Goal: Task Accomplishment & Management: Use online tool/utility

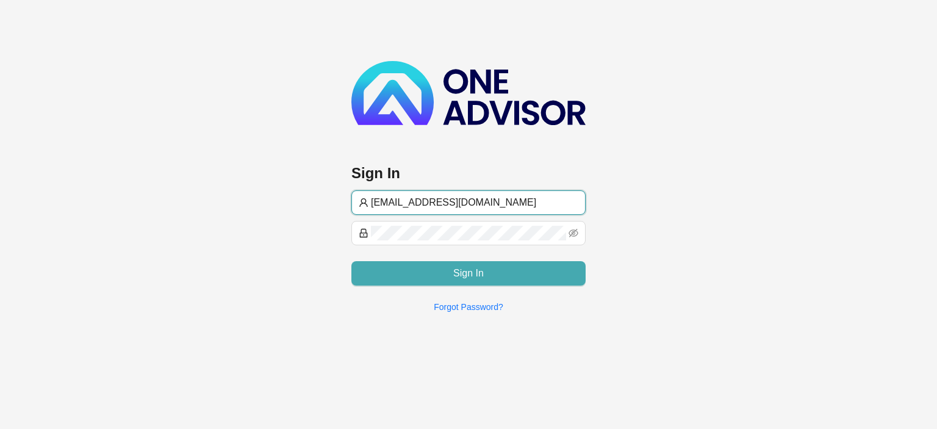
type input "[EMAIL_ADDRESS][DOMAIN_NAME]"
click at [453, 270] on button "Sign In" at bounding box center [468, 273] width 234 height 24
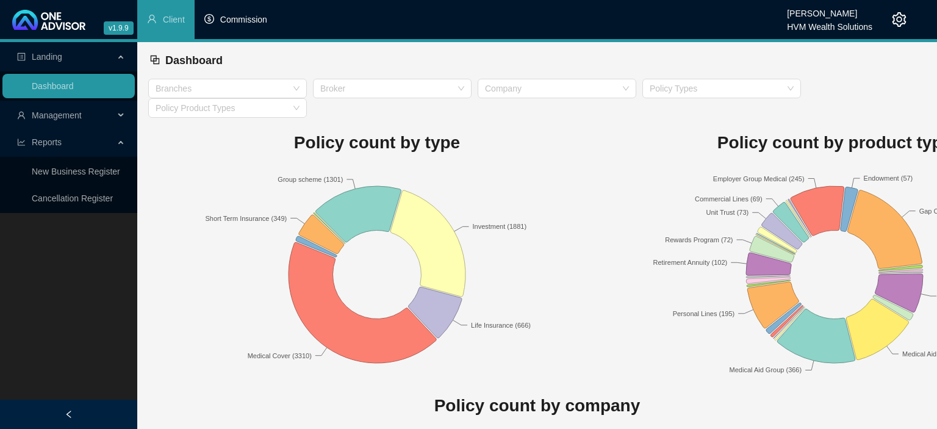
click at [248, 26] on li "Commission" at bounding box center [236, 19] width 82 height 39
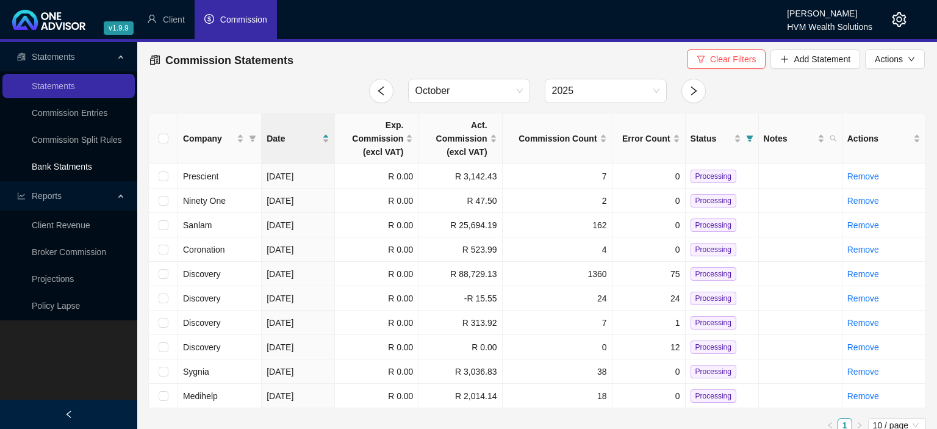
click at [46, 171] on link "Bank Statments" at bounding box center [62, 167] width 60 height 10
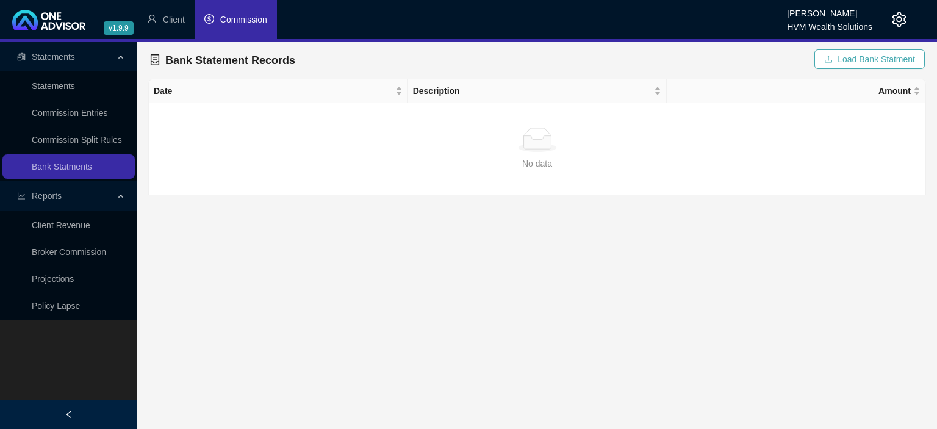
click at [846, 59] on span "Load Bank Statment" at bounding box center [876, 58] width 77 height 13
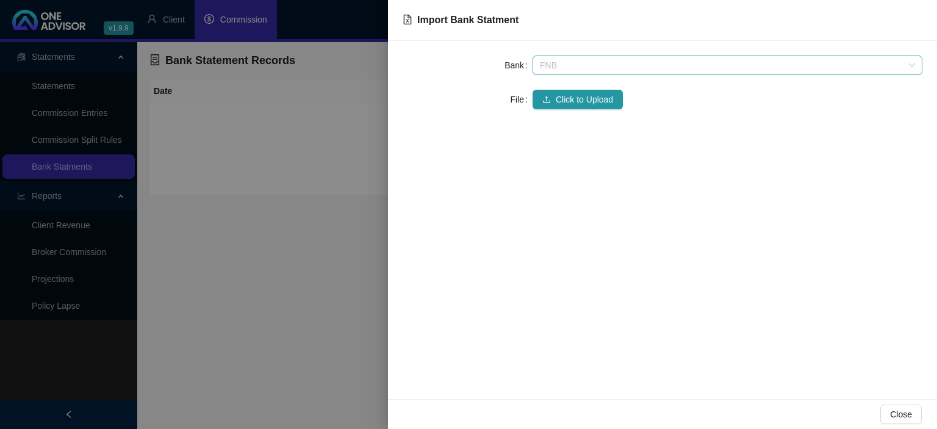
click at [547, 65] on span "FNB" at bounding box center [727, 65] width 375 height 18
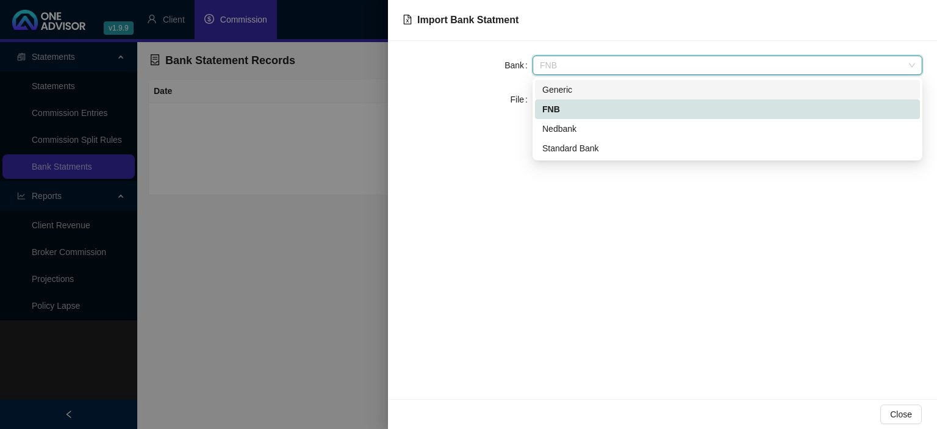
click at [563, 91] on div "Generic" at bounding box center [727, 89] width 370 height 13
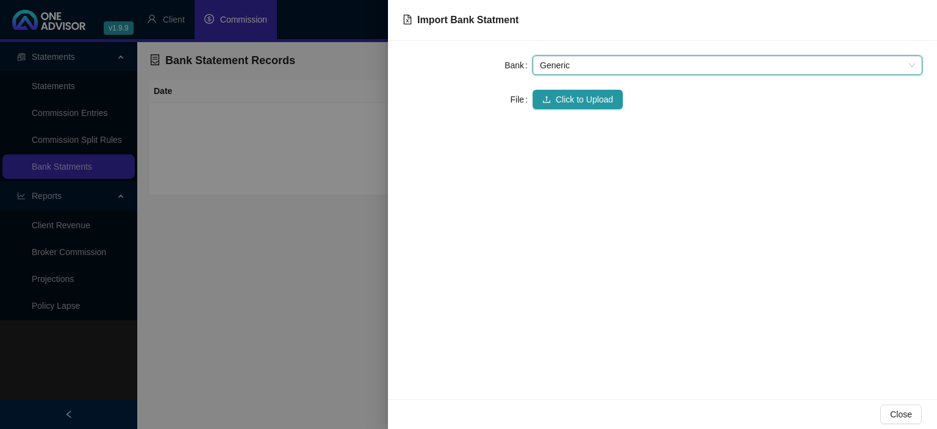
click at [563, 91] on button "Click to Upload" at bounding box center [578, 100] width 90 height 20
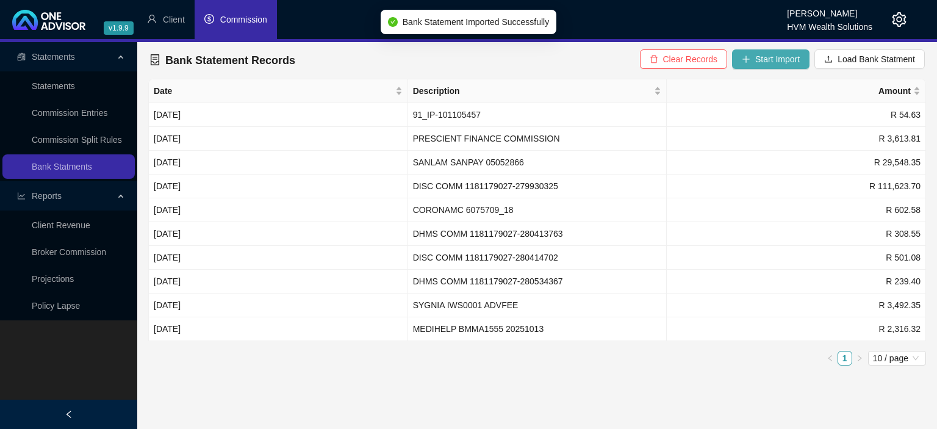
click at [760, 57] on span "Start Import" at bounding box center [777, 58] width 45 height 13
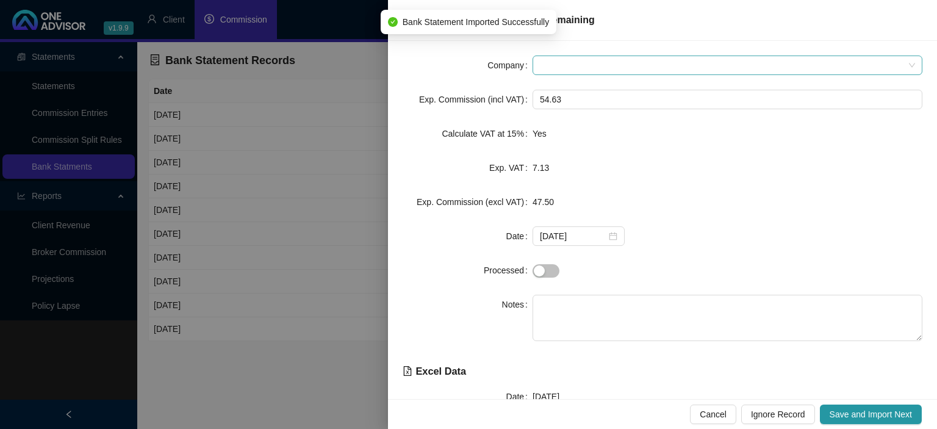
click at [544, 73] on span at bounding box center [727, 65] width 375 height 18
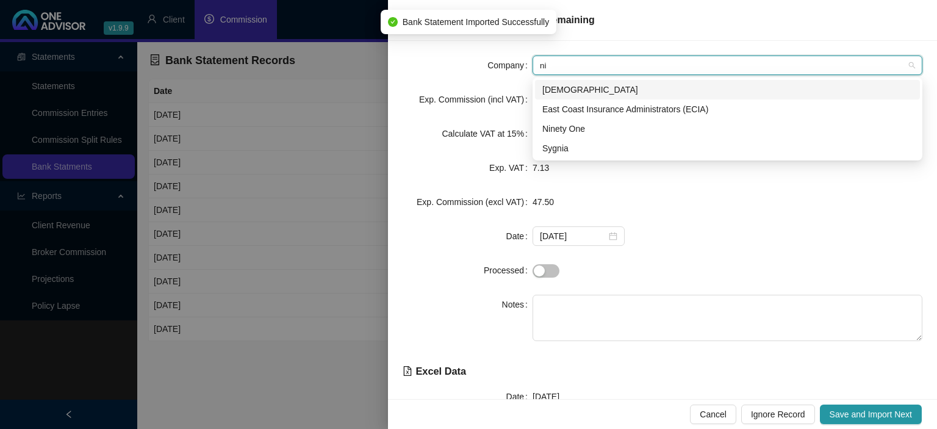
type input "nin"
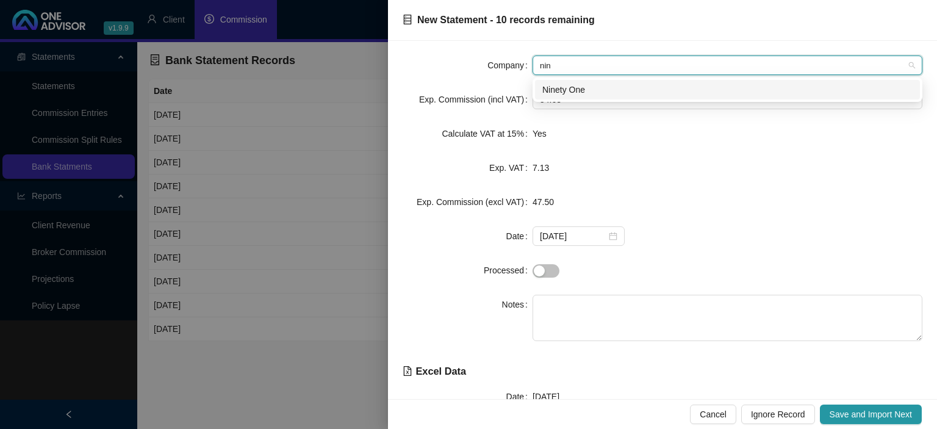
click at [582, 85] on div "Ninety One" at bounding box center [727, 89] width 370 height 13
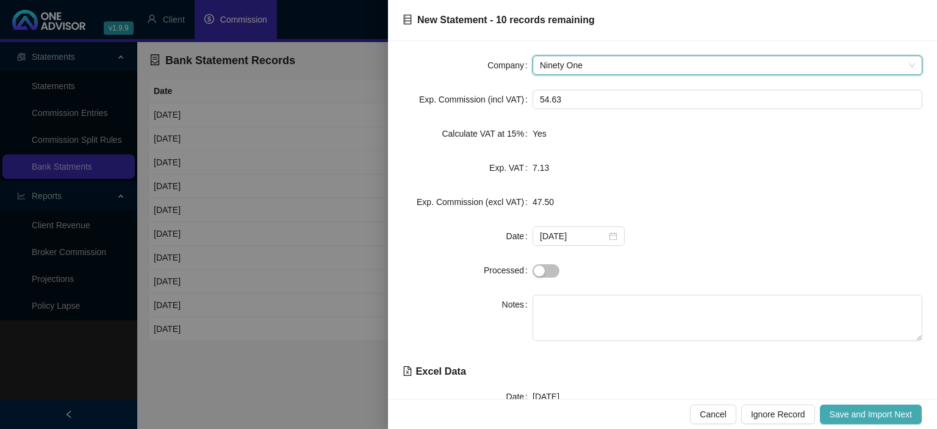
click at [846, 409] on span "Save and Import Next" at bounding box center [871, 414] width 82 height 13
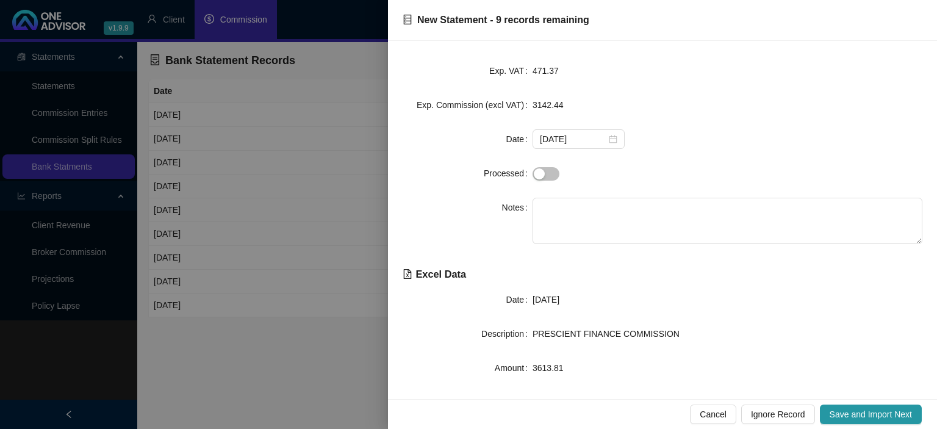
scroll to position [106, 0]
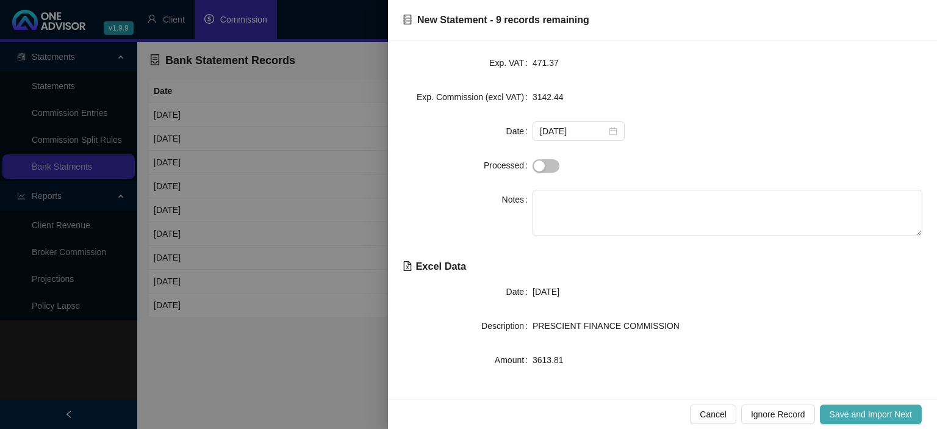
click at [855, 416] on span "Save and Import Next" at bounding box center [871, 414] width 82 height 13
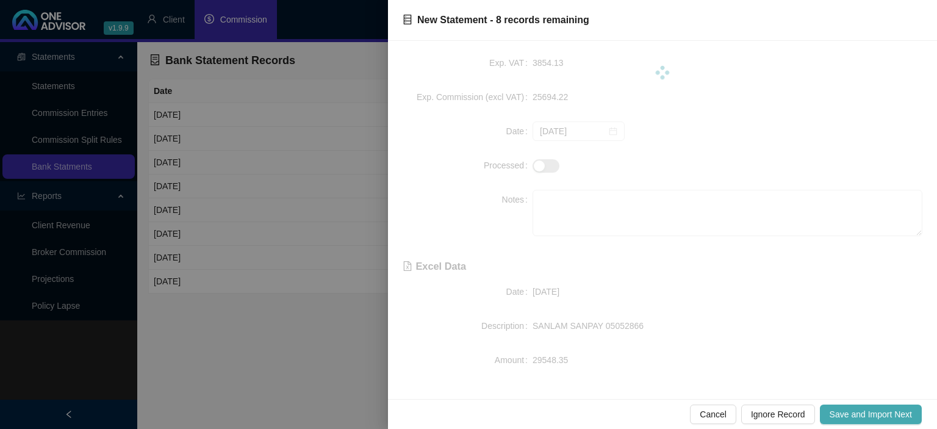
scroll to position [0, 0]
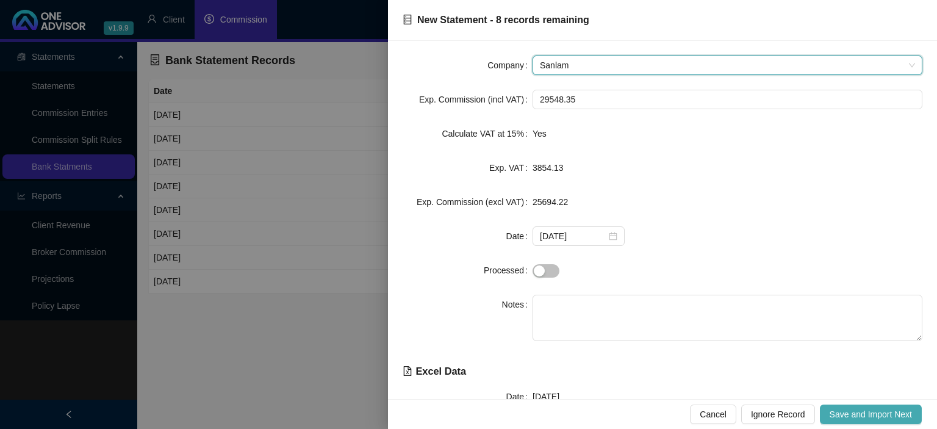
click at [855, 416] on span "Save and Import Next" at bounding box center [871, 414] width 82 height 13
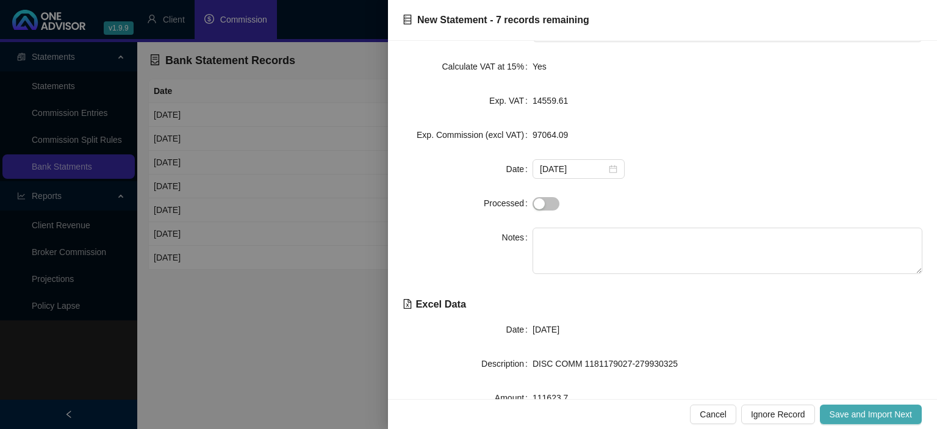
click at [832, 415] on span "Save and Import Next" at bounding box center [871, 414] width 82 height 13
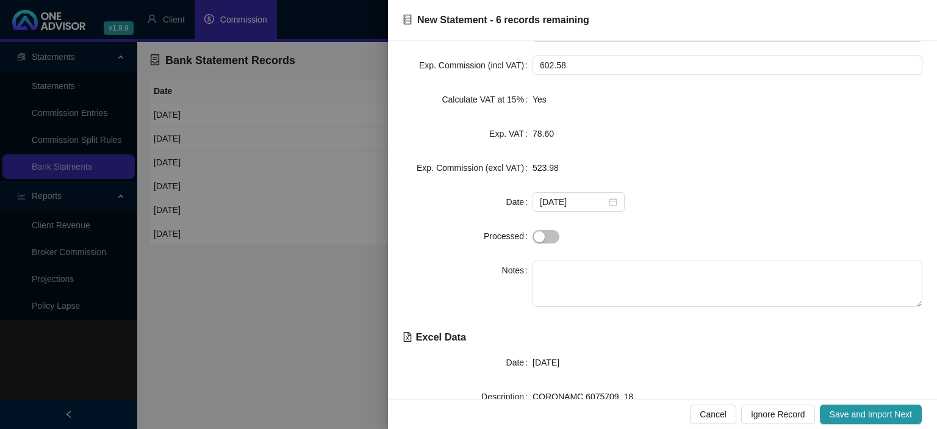
scroll to position [0, 0]
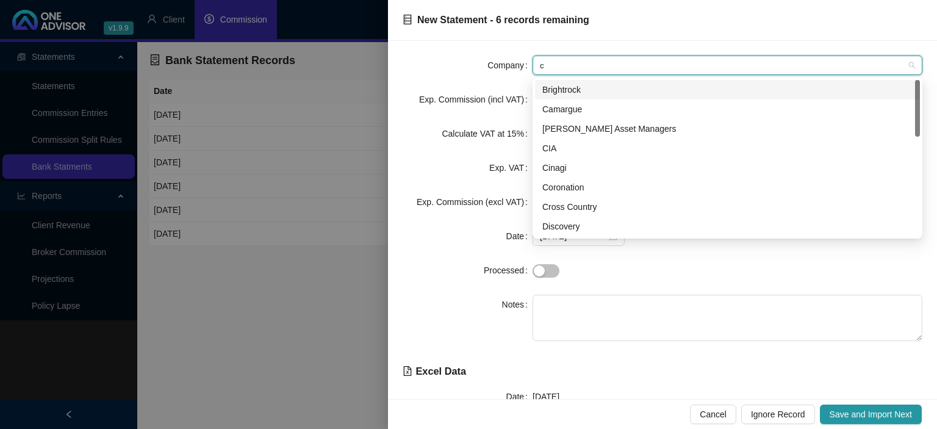
type input "co"
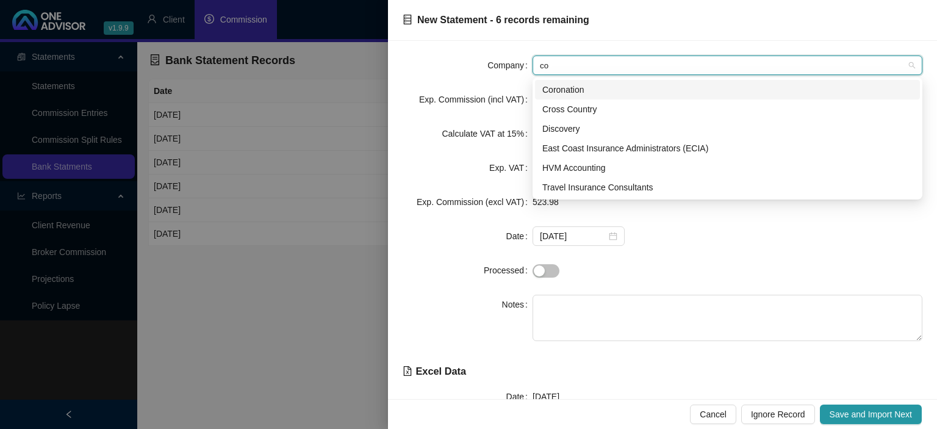
click at [559, 89] on div "Coronation" at bounding box center [727, 89] width 370 height 13
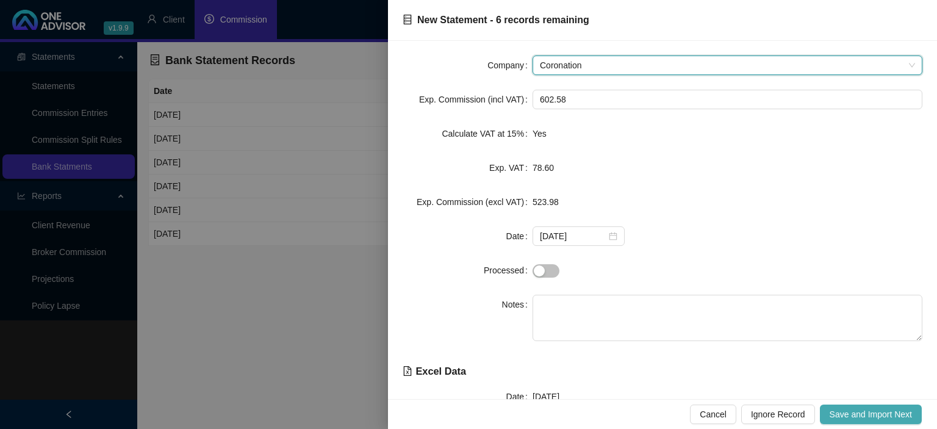
click at [858, 410] on span "Save and Import Next" at bounding box center [871, 414] width 82 height 13
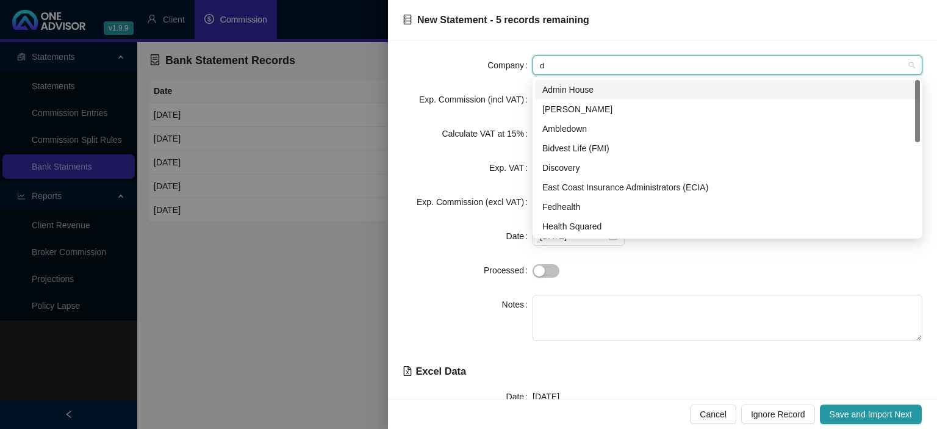
type input "di"
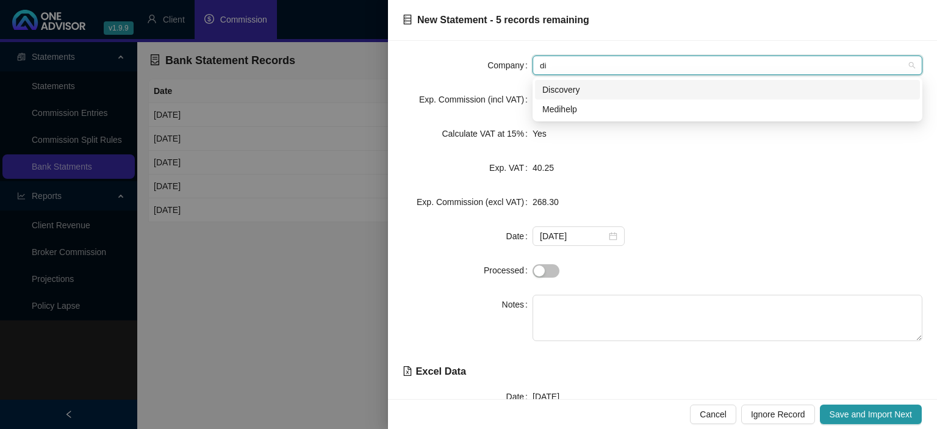
click at [553, 90] on div "Discovery" at bounding box center [727, 89] width 370 height 13
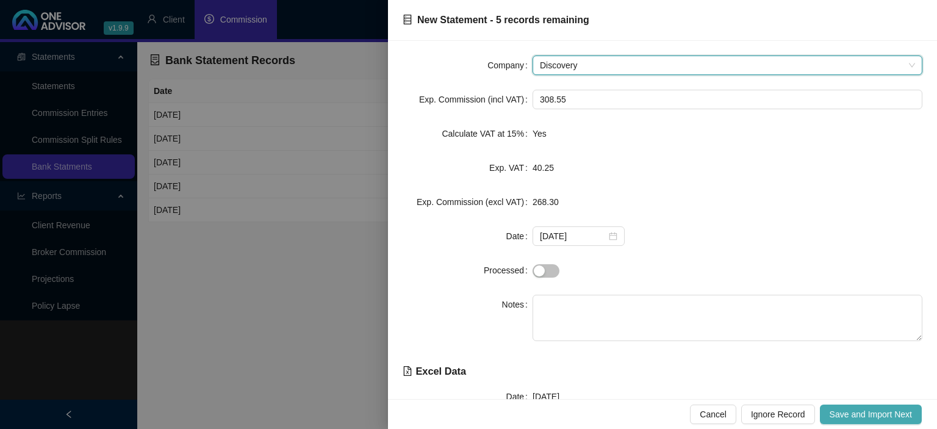
click at [864, 420] on span "Save and Import Next" at bounding box center [871, 414] width 82 height 13
click at [844, 409] on span "Save and Import Next" at bounding box center [871, 414] width 82 height 13
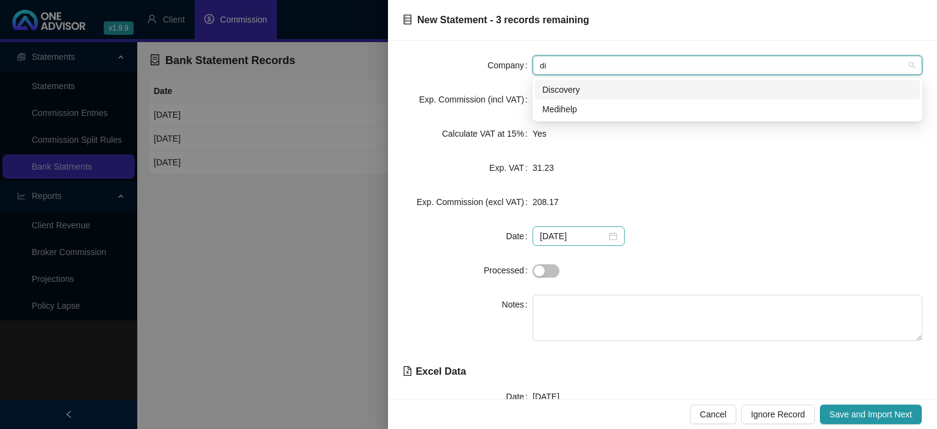
type input "dis"
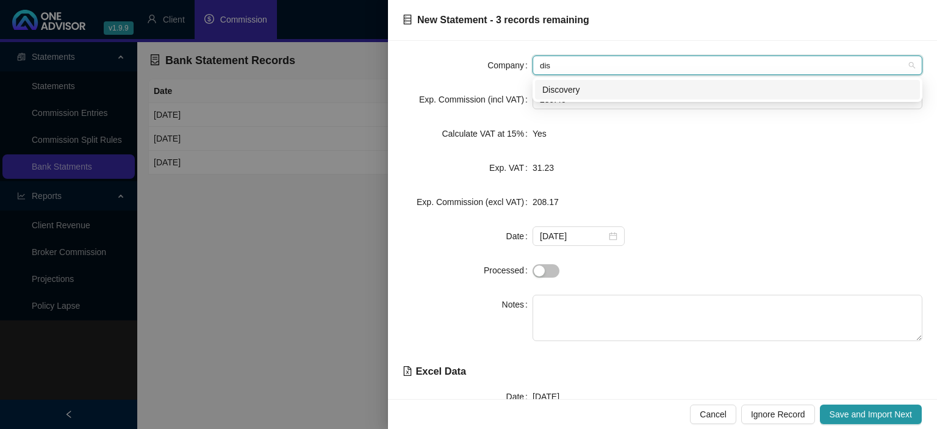
click at [553, 91] on div "Discovery" at bounding box center [727, 89] width 370 height 13
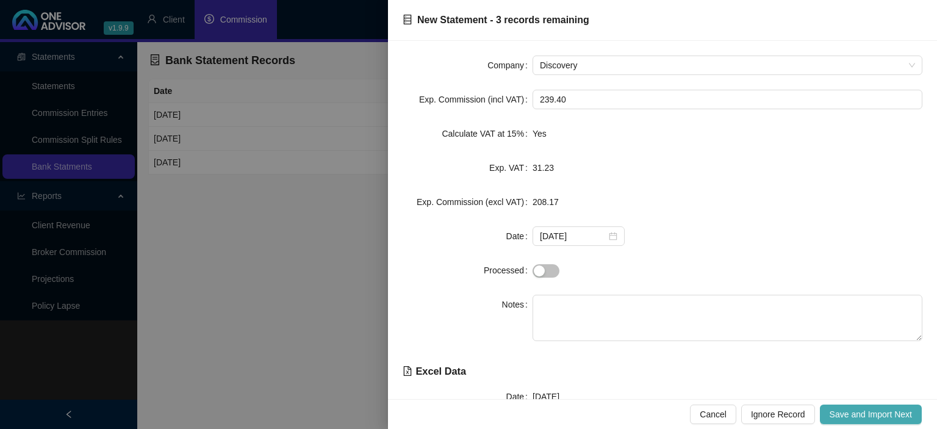
click at [849, 415] on span "Save and Import Next" at bounding box center [871, 414] width 82 height 13
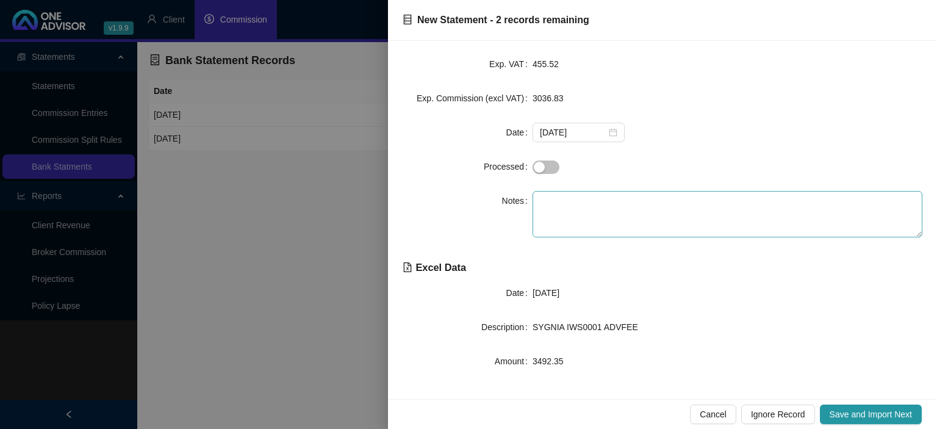
scroll to position [106, 0]
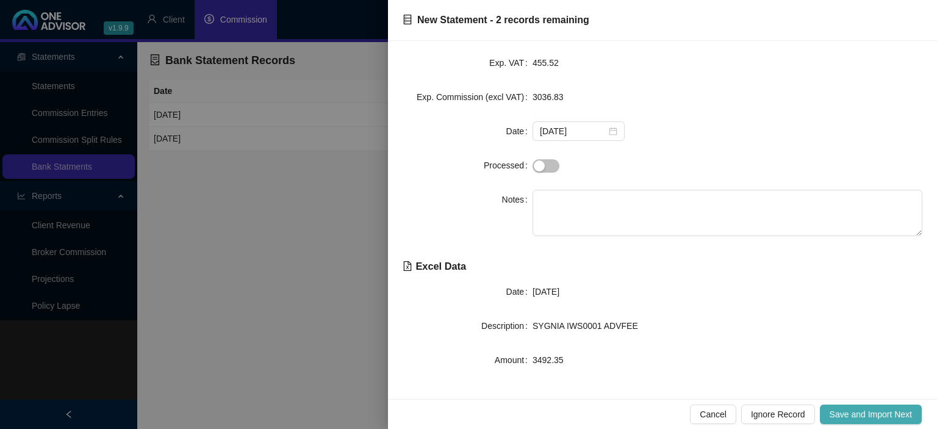
click at [847, 417] on span "Save and Import Next" at bounding box center [871, 414] width 82 height 13
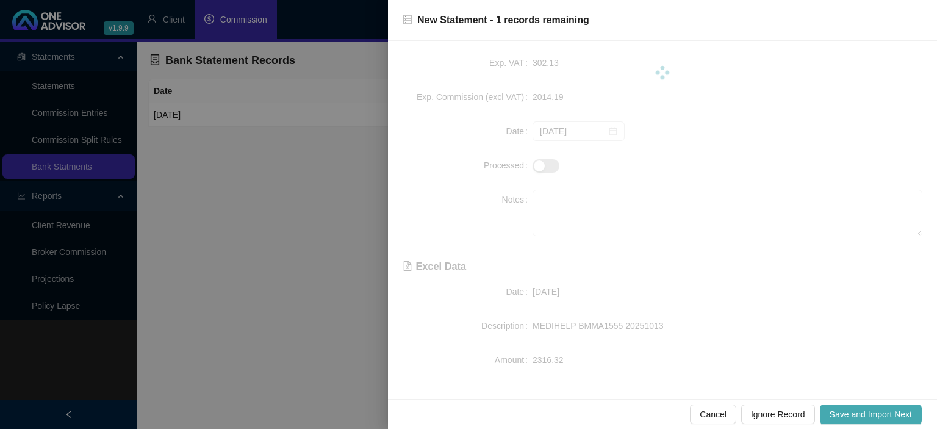
scroll to position [0, 0]
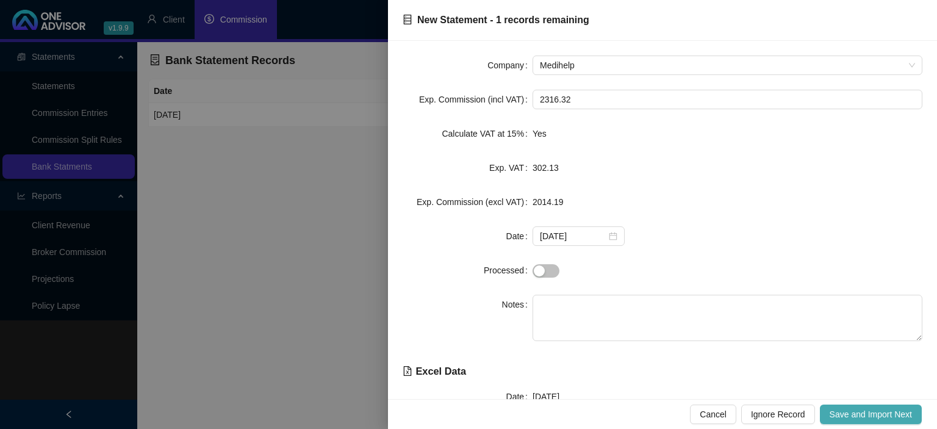
click at [869, 411] on span "Save and Import Next" at bounding box center [871, 414] width 82 height 13
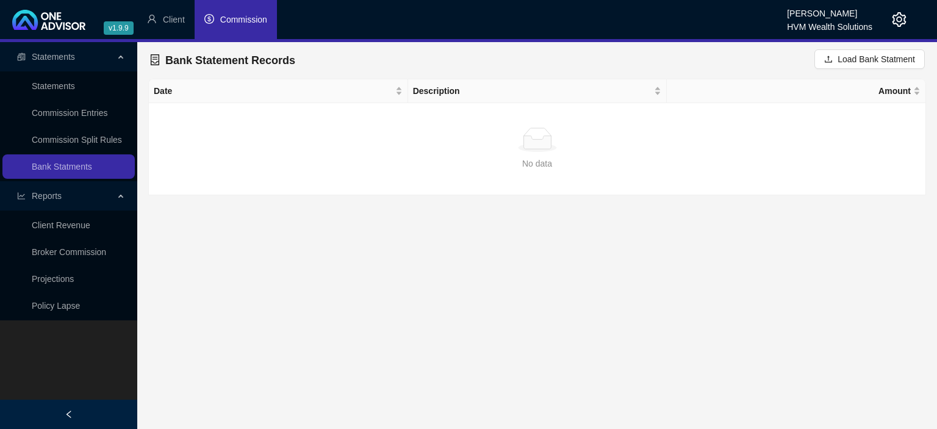
click at [234, 23] on span "Commission" at bounding box center [243, 20] width 47 height 10
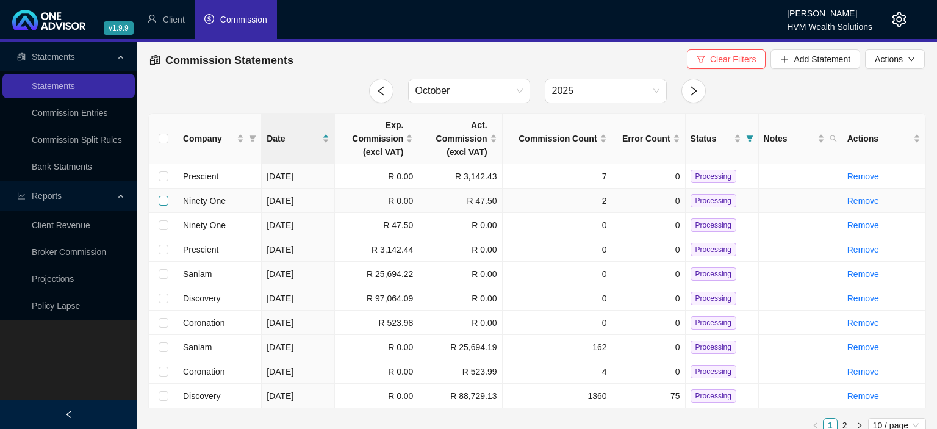
click at [163, 198] on input "checkbox" at bounding box center [164, 201] width 10 height 10
checkbox input "true"
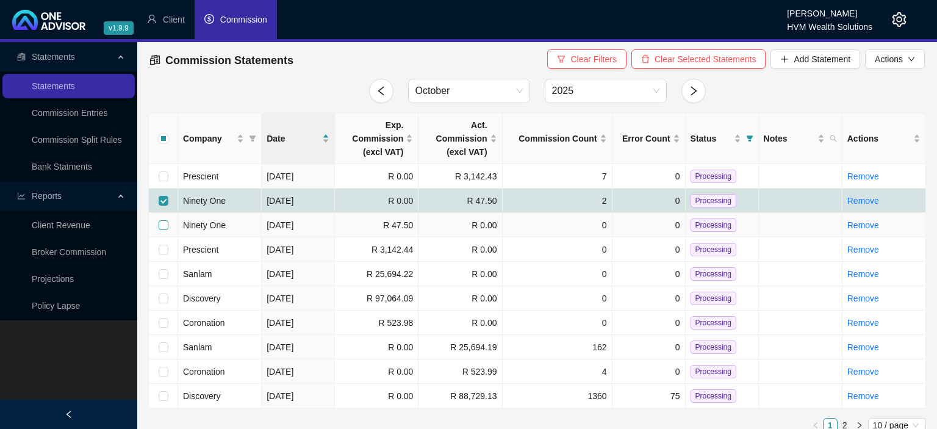
click at [162, 225] on input "checkbox" at bounding box center [164, 225] width 10 height 10
checkbox input "true"
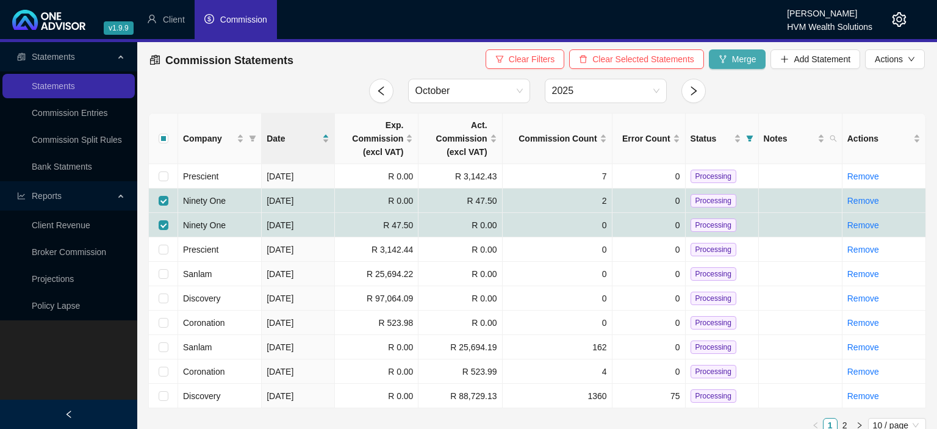
click at [733, 60] on span "Merge" at bounding box center [744, 58] width 24 height 13
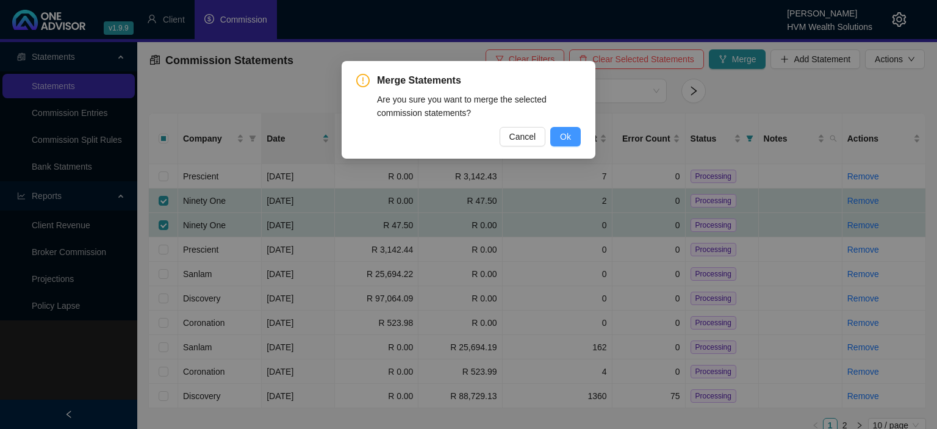
click at [572, 138] on button "Ok" at bounding box center [565, 137] width 31 height 20
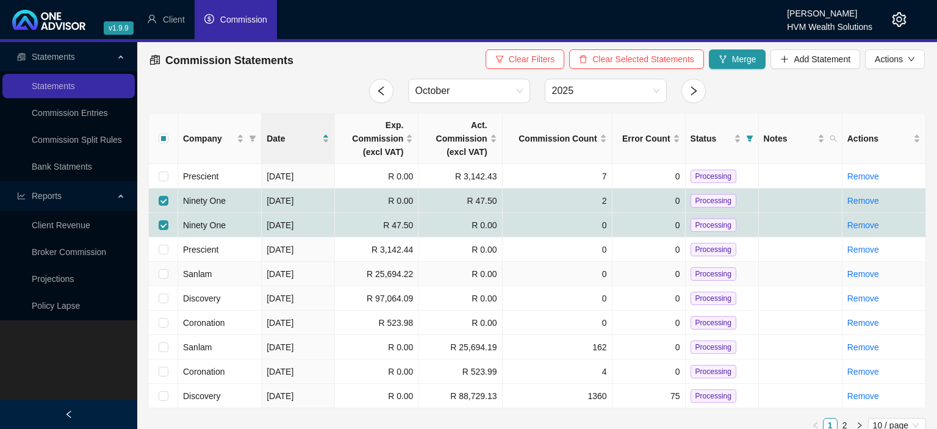
checkbox input "false"
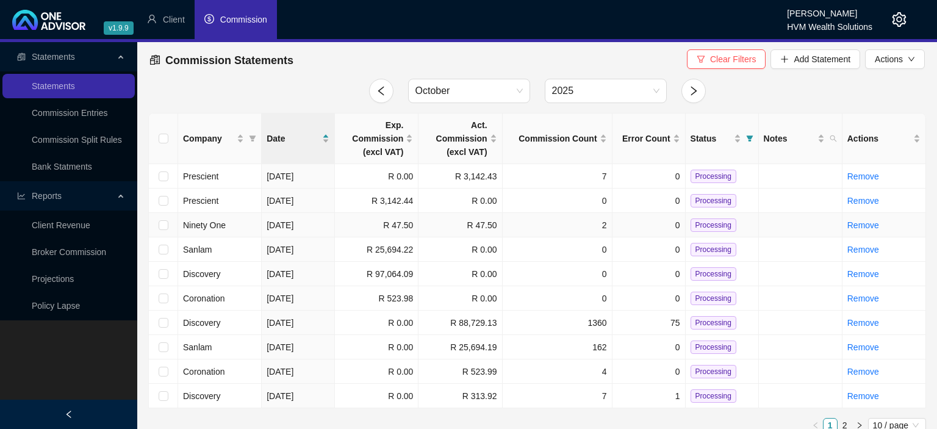
click at [695, 220] on span "Processing" at bounding box center [714, 224] width 46 height 13
click at [160, 179] on input "checkbox" at bounding box center [164, 176] width 10 height 10
checkbox input "true"
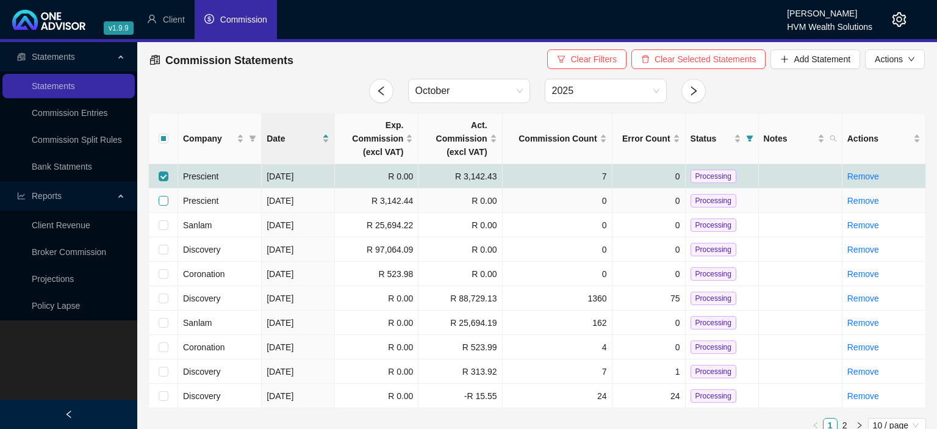
click at [166, 203] on input "checkbox" at bounding box center [164, 201] width 10 height 10
checkbox input "true"
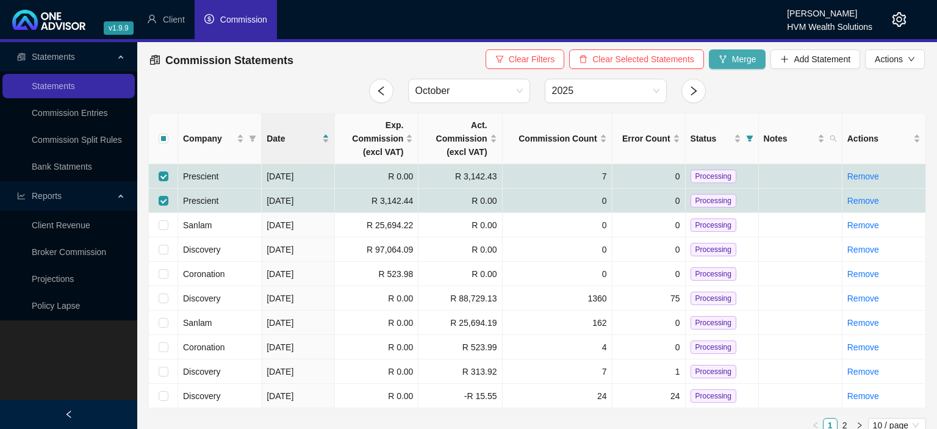
click at [727, 63] on icon "fork" at bounding box center [723, 59] width 9 height 9
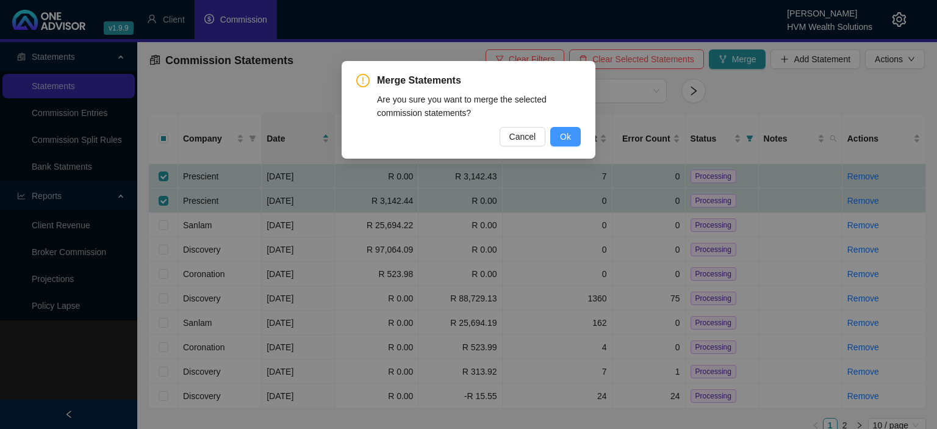
click at [566, 135] on span "Ok" at bounding box center [565, 136] width 11 height 13
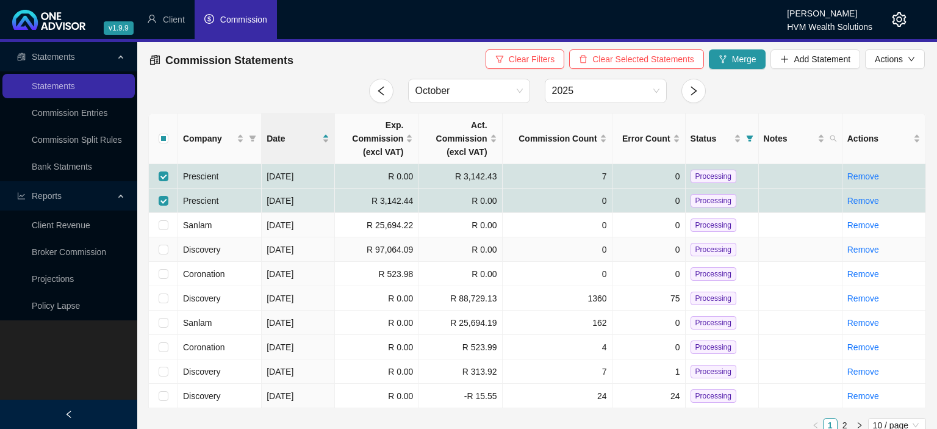
checkbox input "false"
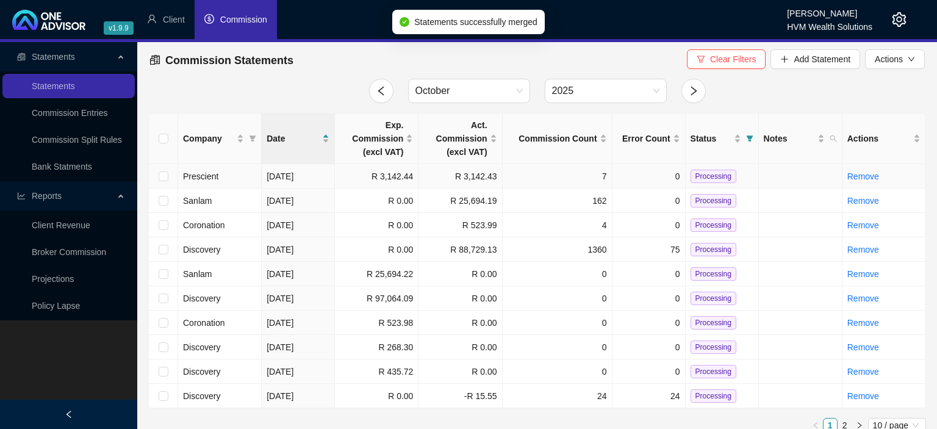
click at [702, 173] on span "Processing" at bounding box center [714, 176] width 46 height 13
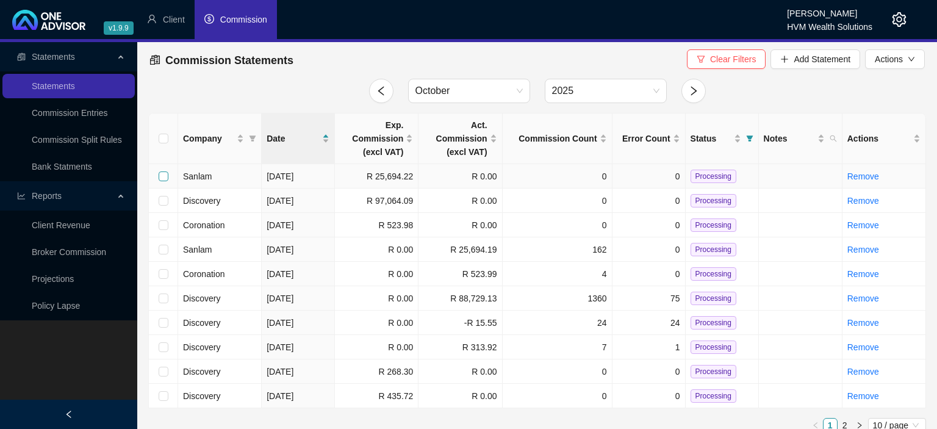
click at [162, 177] on input "checkbox" at bounding box center [164, 176] width 10 height 10
checkbox input "true"
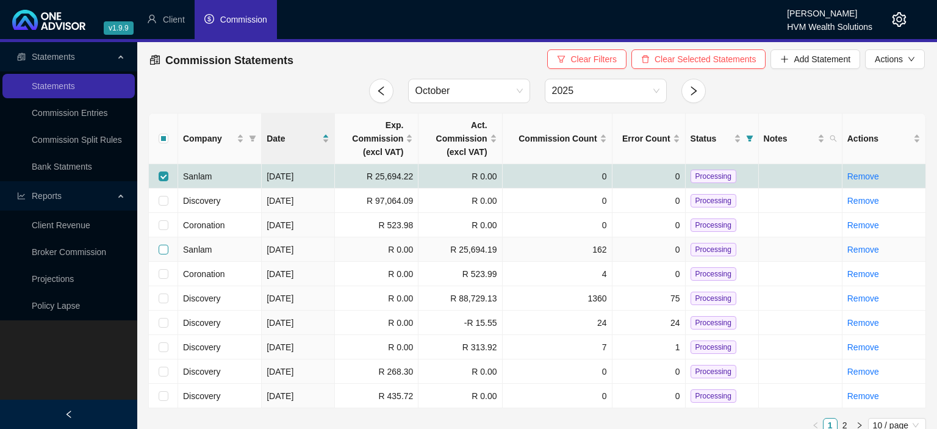
click at [162, 250] on input "checkbox" at bounding box center [164, 250] width 10 height 10
checkbox input "true"
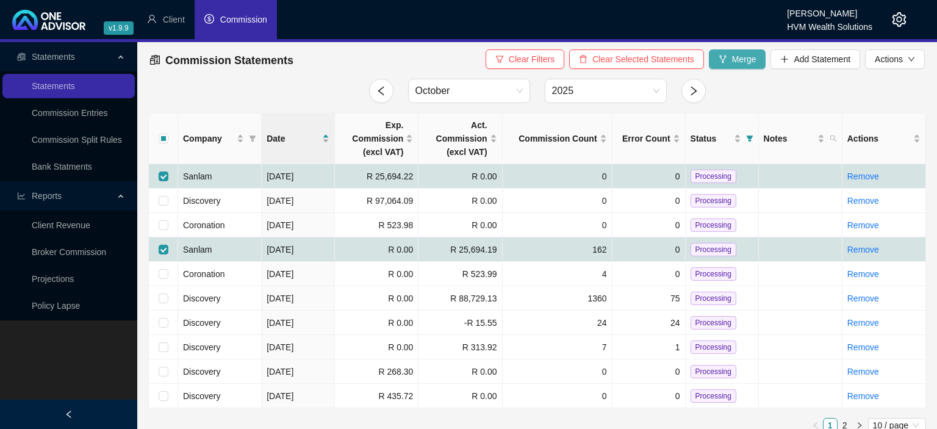
click at [736, 58] on span "Merge" at bounding box center [744, 58] width 24 height 13
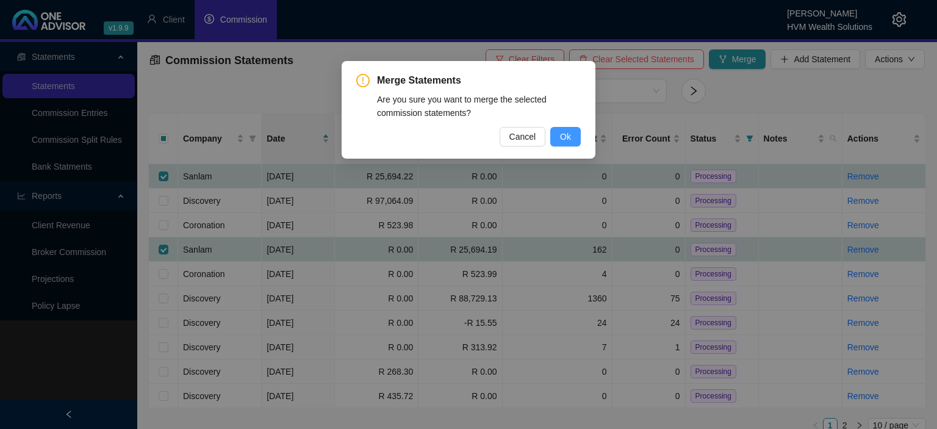
click at [567, 140] on span "Ok" at bounding box center [565, 136] width 11 height 13
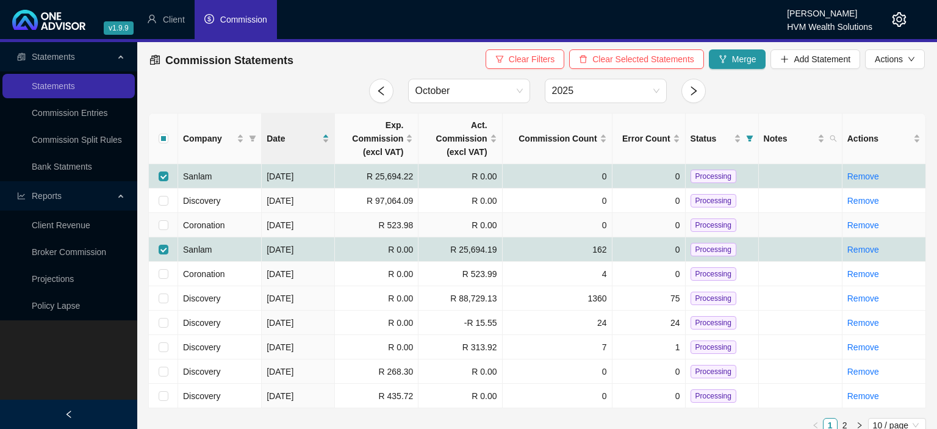
checkbox input "false"
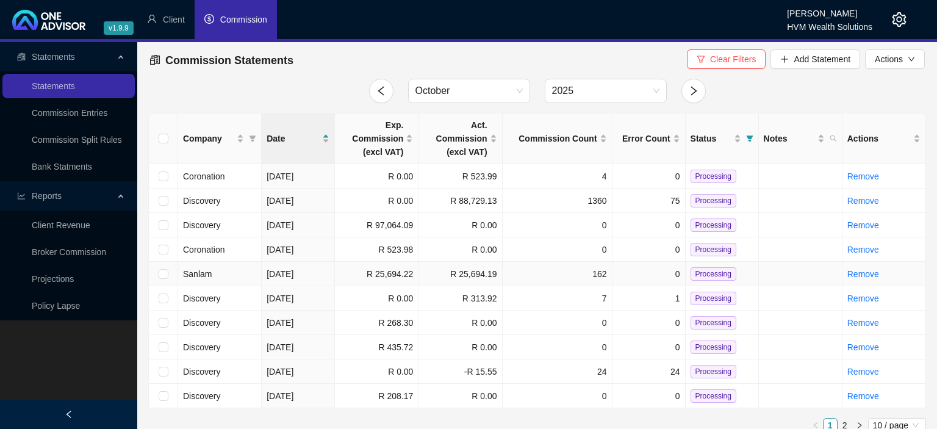
click at [710, 271] on span "Processing" at bounding box center [714, 273] width 46 height 13
click at [164, 176] on input "checkbox" at bounding box center [164, 176] width 10 height 10
checkbox input "true"
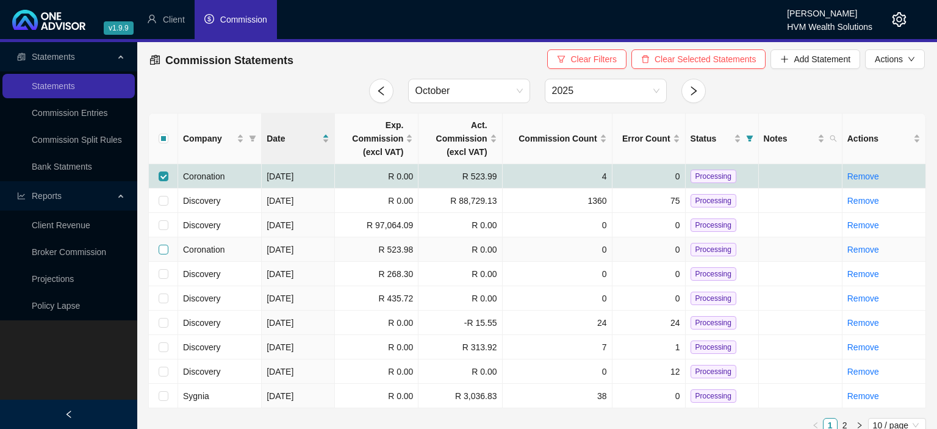
click at [165, 248] on input "checkbox" at bounding box center [164, 250] width 10 height 10
checkbox input "true"
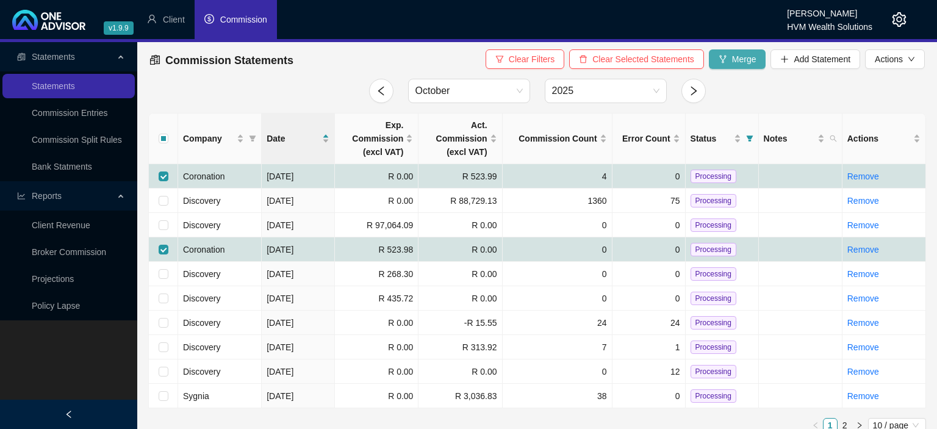
click at [721, 62] on icon "fork" at bounding box center [723, 59] width 9 height 9
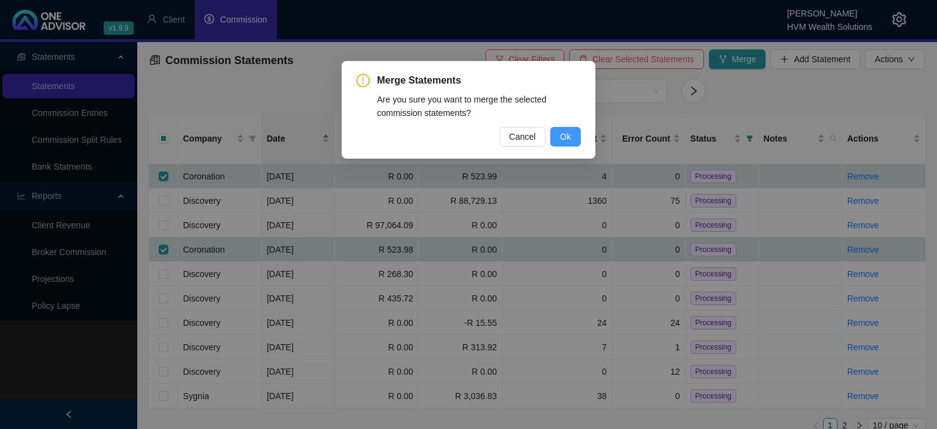
click at [574, 140] on button "Ok" at bounding box center [565, 137] width 31 height 20
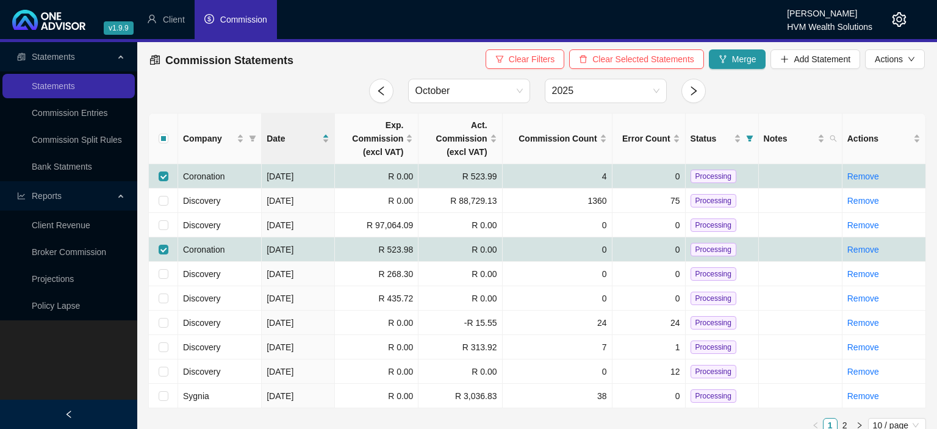
checkbox input "false"
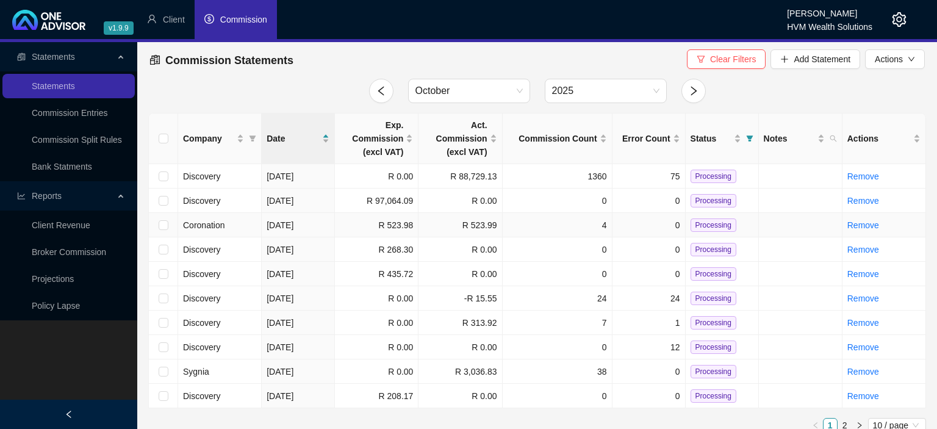
click at [699, 225] on span "Processing" at bounding box center [714, 224] width 46 height 13
click at [164, 345] on input "checkbox" at bounding box center [164, 347] width 10 height 10
checkbox input "true"
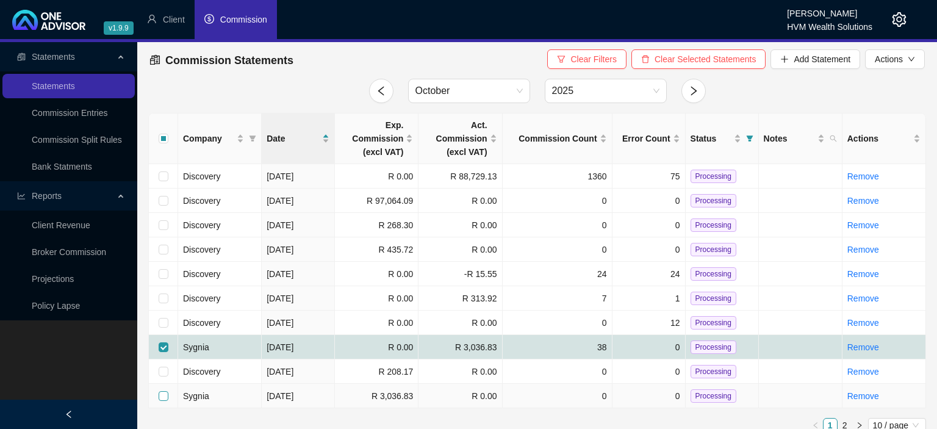
click at [160, 396] on input "checkbox" at bounding box center [164, 396] width 10 height 10
checkbox input "true"
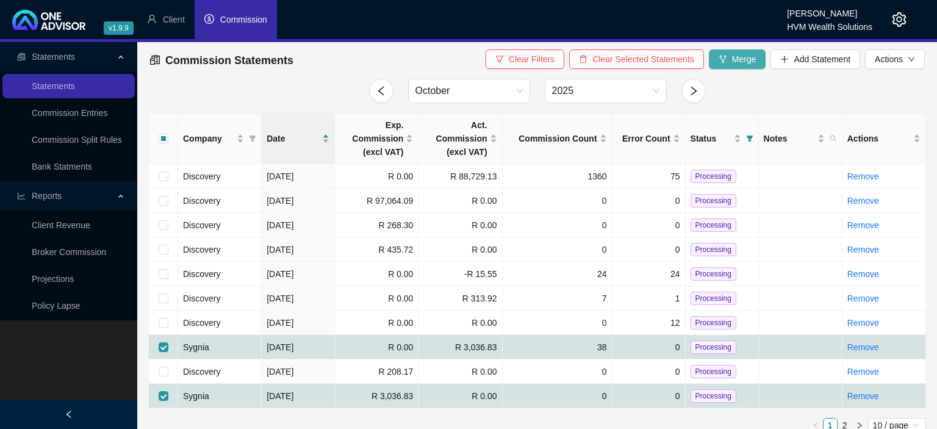
click at [725, 63] on icon "fork" at bounding box center [723, 59] width 9 height 9
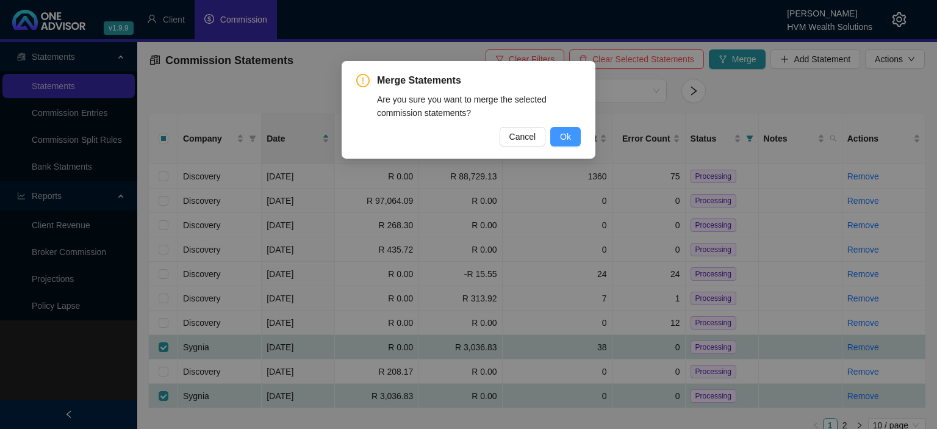
click at [567, 143] on span "Ok" at bounding box center [565, 136] width 11 height 13
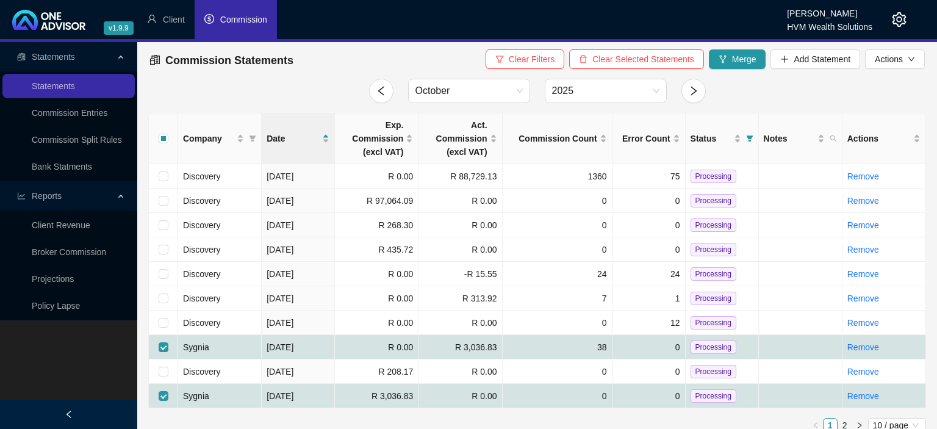
checkbox input "false"
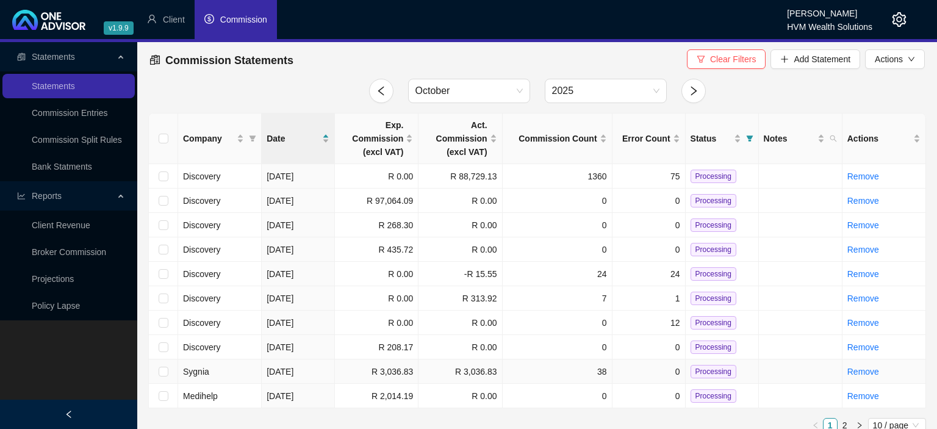
click at [697, 375] on span "Processing" at bounding box center [714, 371] width 46 height 13
click at [160, 370] on input "checkbox" at bounding box center [164, 372] width 10 height 10
checkbox input "true"
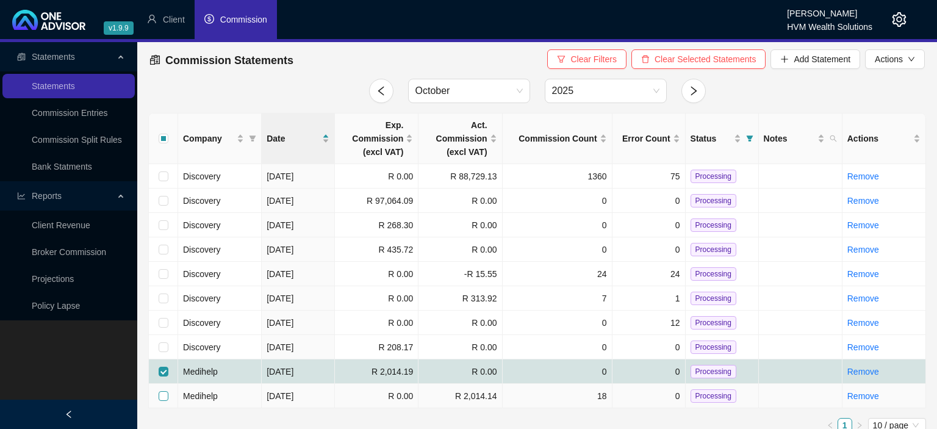
click at [162, 395] on input "checkbox" at bounding box center [164, 396] width 10 height 10
checkbox input "true"
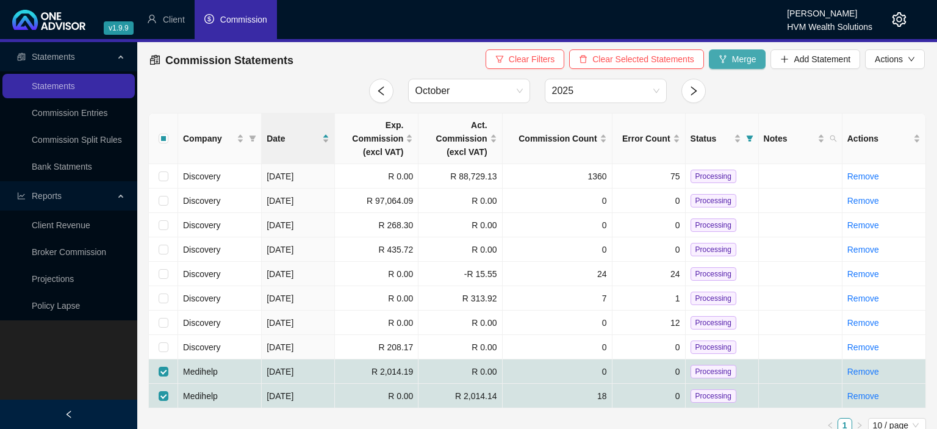
click at [735, 63] on span "Merge" at bounding box center [744, 58] width 24 height 13
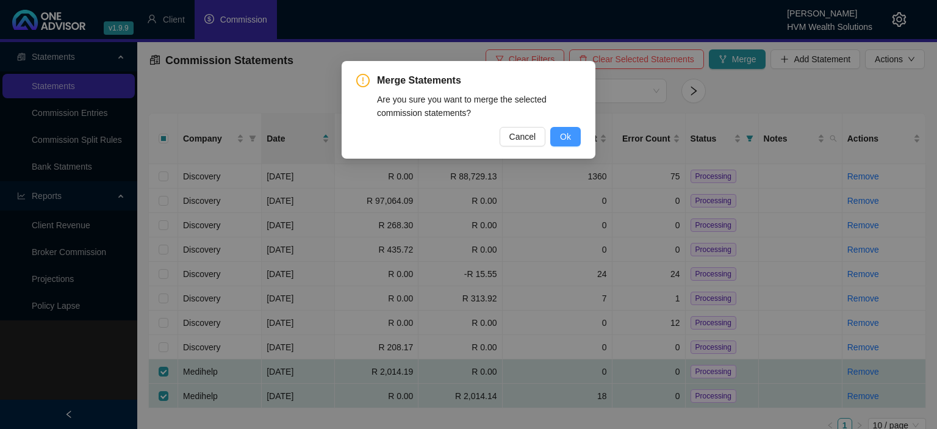
click at [566, 136] on span "Ok" at bounding box center [565, 136] width 11 height 13
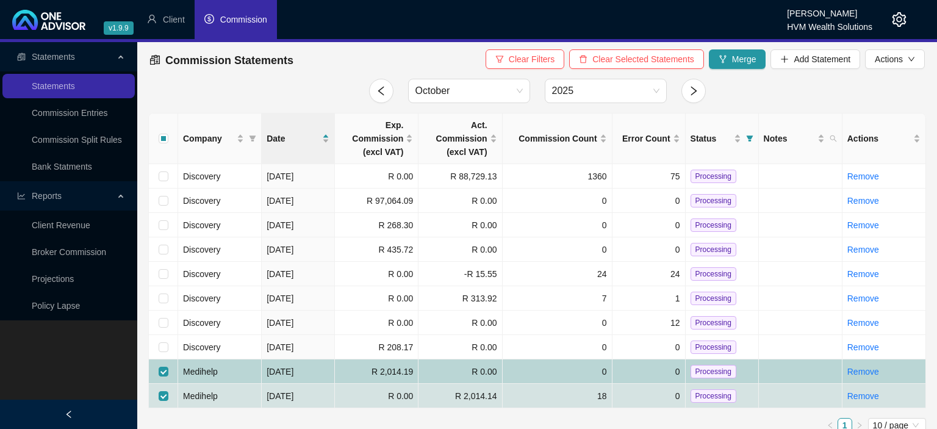
checkbox input "false"
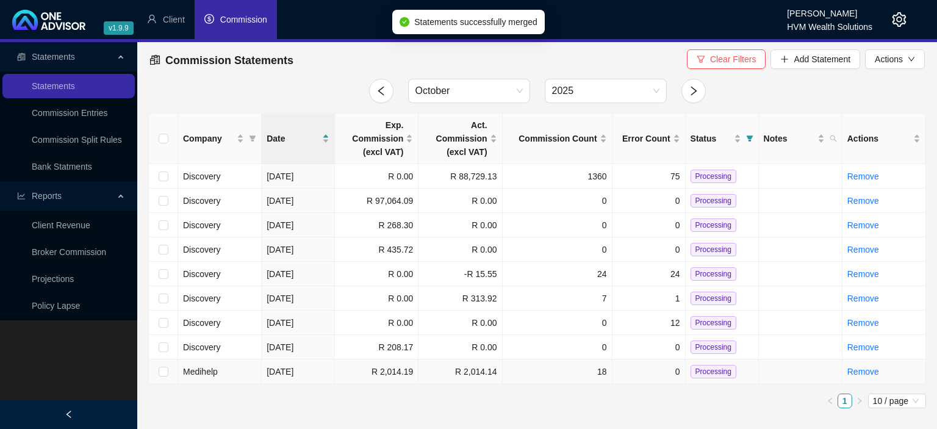
click at [716, 376] on span "Processing" at bounding box center [714, 371] width 46 height 13
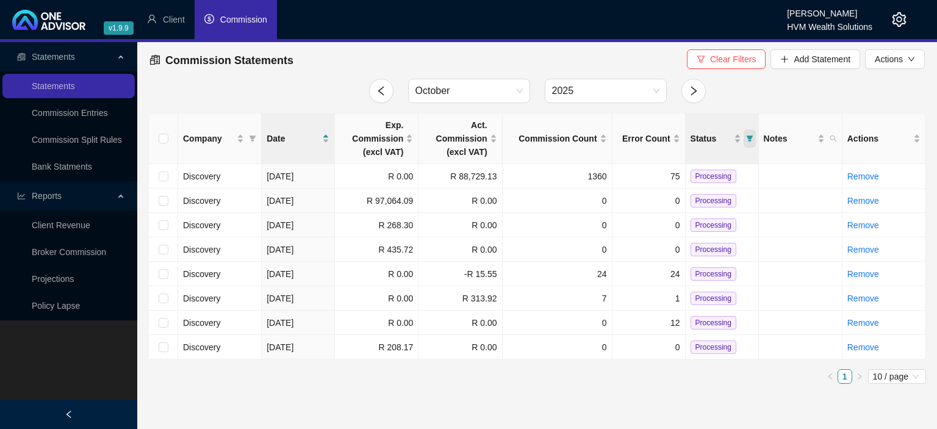
click at [752, 137] on icon "filter" at bounding box center [749, 138] width 7 height 6
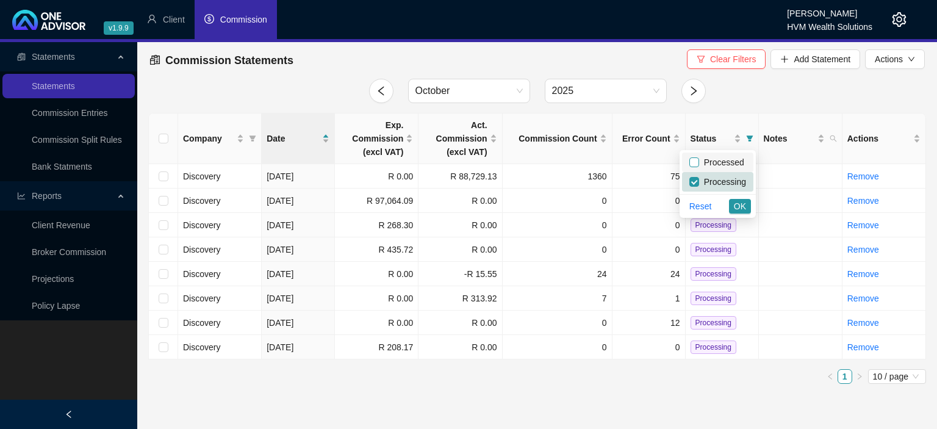
click at [697, 162] on input "checkbox" at bounding box center [694, 162] width 10 height 10
click at [747, 203] on button "OK" at bounding box center [740, 206] width 22 height 15
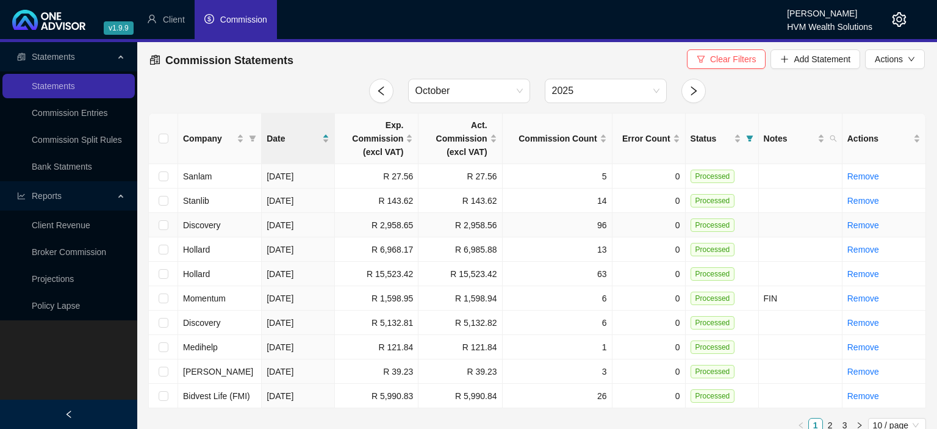
scroll to position [12, 0]
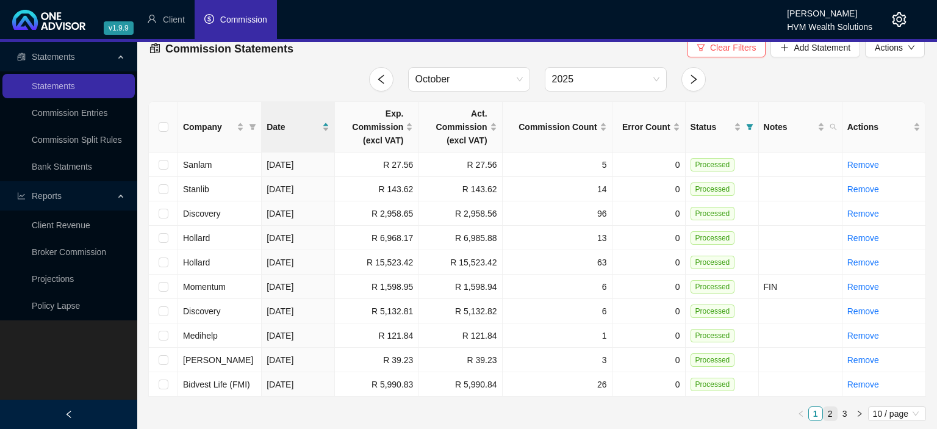
click at [828, 409] on link "2" at bounding box center [830, 413] width 13 height 13
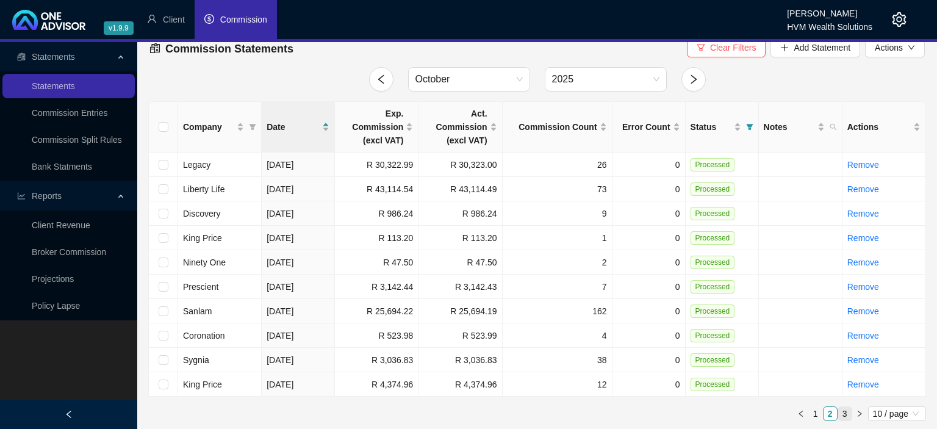
click at [848, 409] on link "3" at bounding box center [844, 413] width 13 height 13
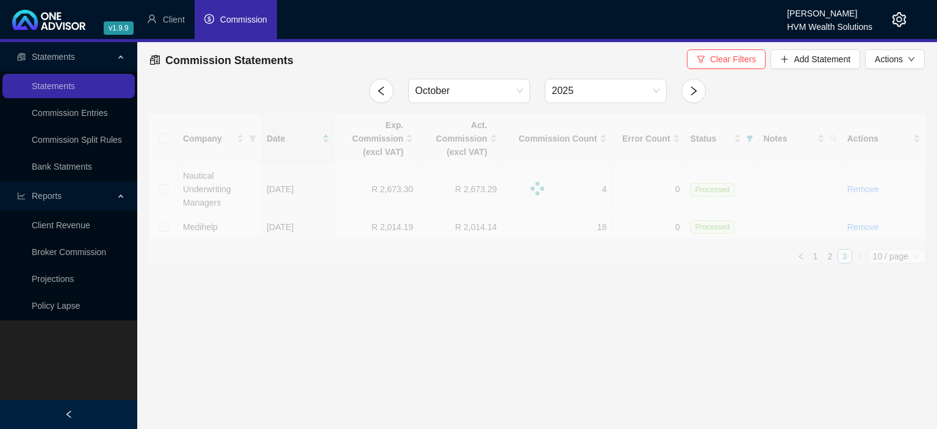
scroll to position [0, 0]
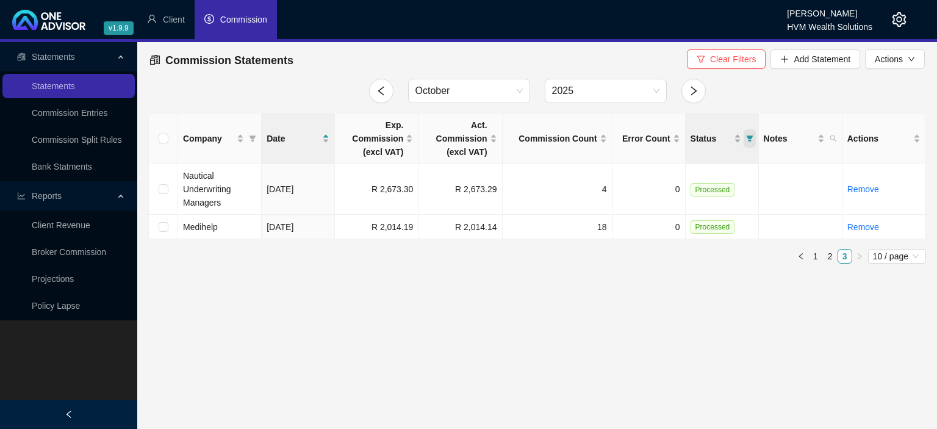
click at [750, 138] on icon "filter" at bounding box center [749, 138] width 7 height 6
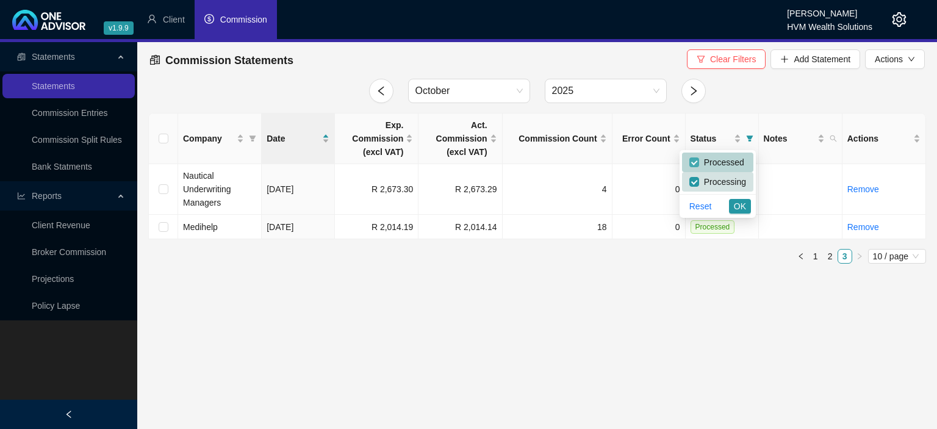
click at [697, 160] on input "checkbox" at bounding box center [694, 162] width 10 height 10
checkbox input "false"
click at [739, 204] on span "OK" at bounding box center [740, 205] width 12 height 13
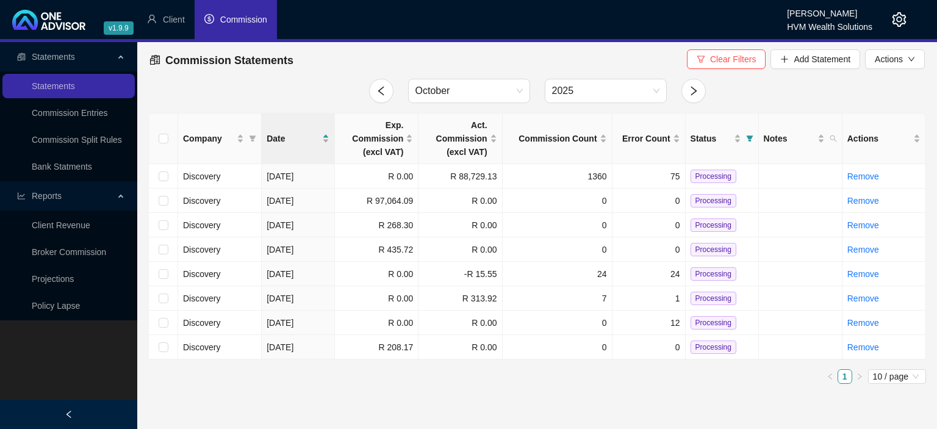
click at [894, 21] on icon "setting" at bounding box center [899, 19] width 15 height 15
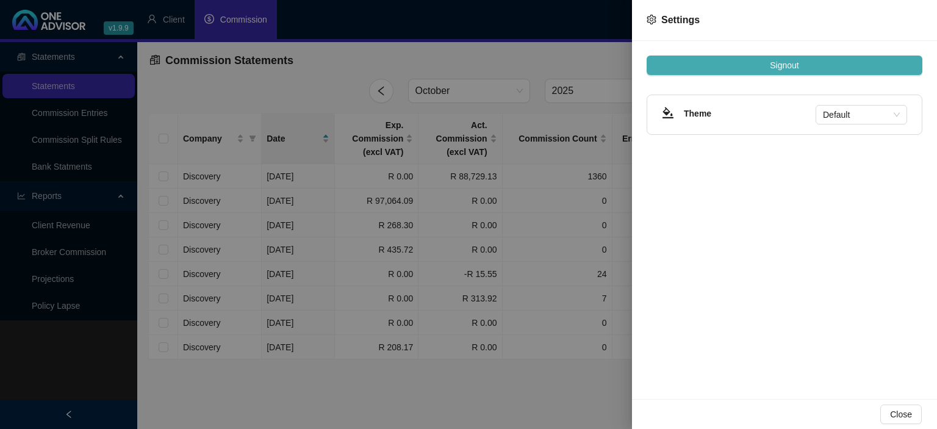
click at [790, 60] on span "Signout" at bounding box center [784, 65] width 29 height 13
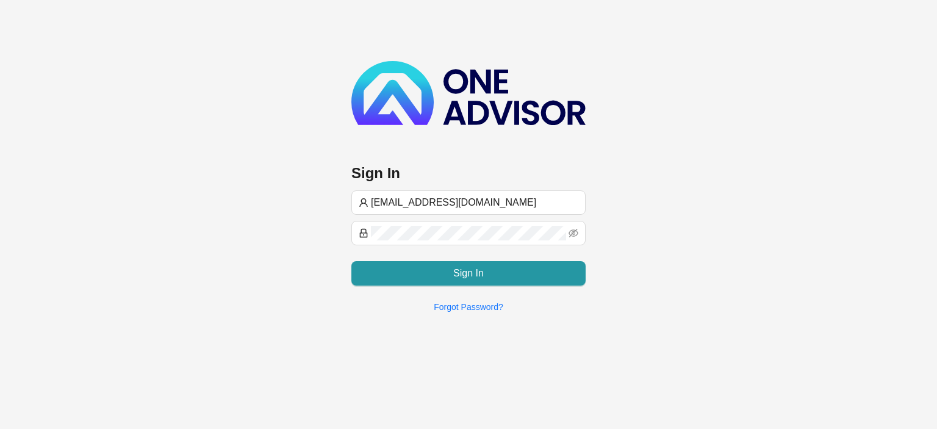
type input "[EMAIL_ADDRESS][DOMAIN_NAME]"
